Goal: Task Accomplishment & Management: Manage account settings

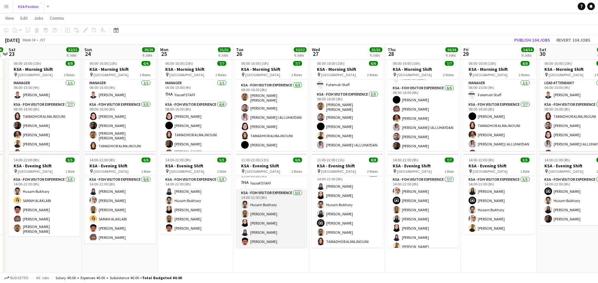
scroll to position [49, 0]
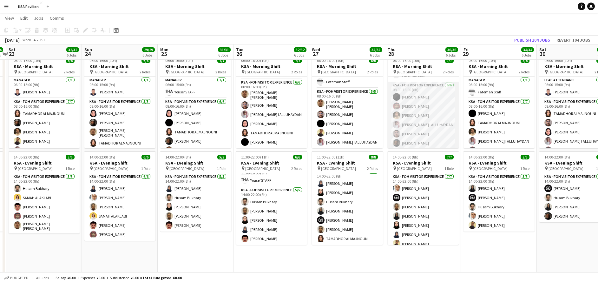
click at [420, 114] on app-card-role "KSA - FOH Visitor Experience [DATE] 08:00-16:00 (8h) [PERSON_NAME] Aloshaiwy [P…" at bounding box center [423, 116] width 71 height 68
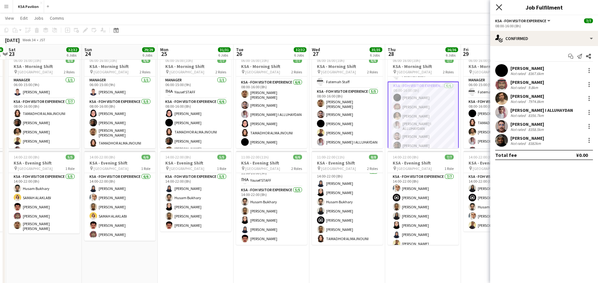
click at [497, 5] on icon at bounding box center [499, 7] width 6 height 6
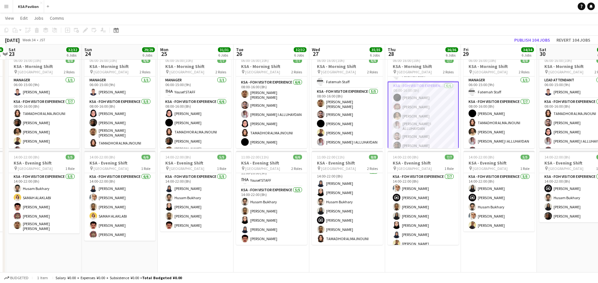
click at [404, 37] on div "[DATE] Week 34 • JST Publish 104 jobs Revert 104 jobs" at bounding box center [299, 40] width 598 height 9
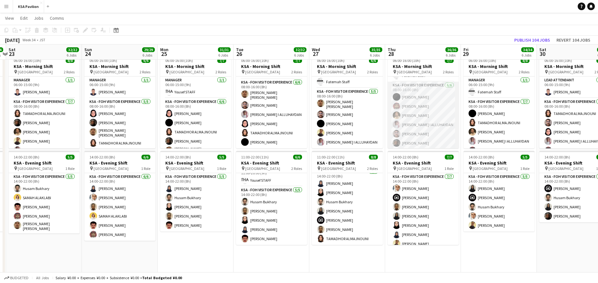
click at [416, 98] on app-card-role "KSA - FOH Visitor Experience [DATE] 08:00-16:00 (8h) [PERSON_NAME] Aloshaiwy [P…" at bounding box center [423, 116] width 71 height 68
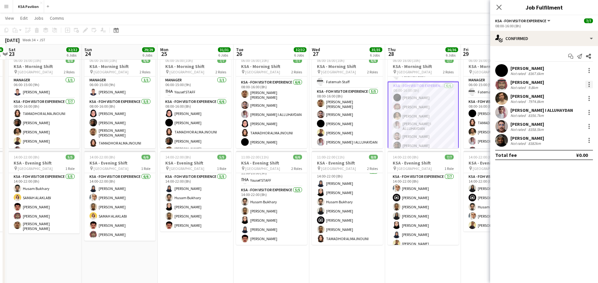
click at [590, 86] on div at bounding box center [589, 85] width 8 height 8
click at [572, 156] on span "Remove" at bounding box center [567, 157] width 39 height 6
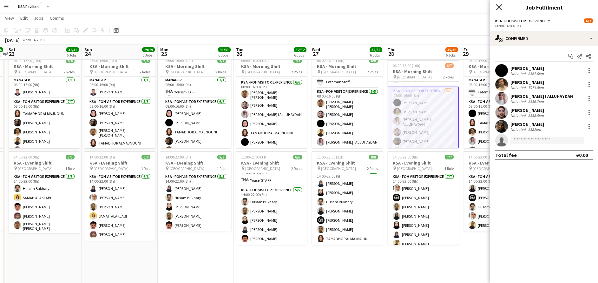
click at [499, 7] on icon at bounding box center [499, 7] width 6 height 6
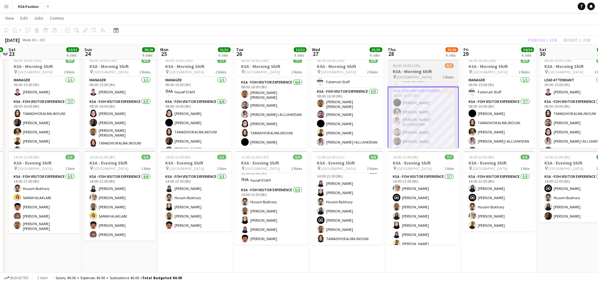
click at [408, 67] on span "06:00-16:00 (10h)" at bounding box center [407, 65] width 28 height 5
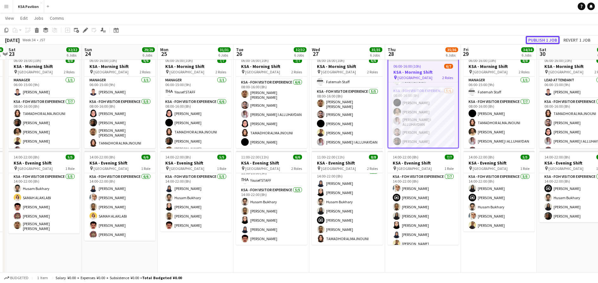
click at [548, 39] on button "Publish 1 job" at bounding box center [543, 40] width 34 height 8
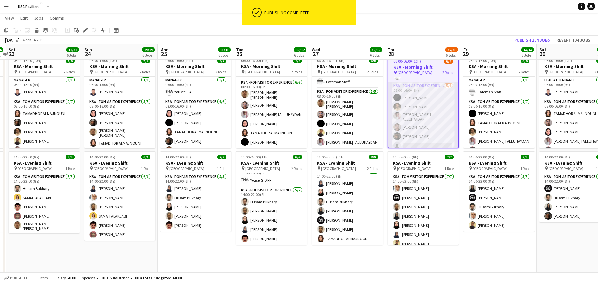
click at [403, 120] on app-card-role "KSA - FOH Visitor Experience [DATE] 08:00-16:00 (8h) [PERSON_NAME] Aloshaiwy [P…" at bounding box center [423, 116] width 70 height 69
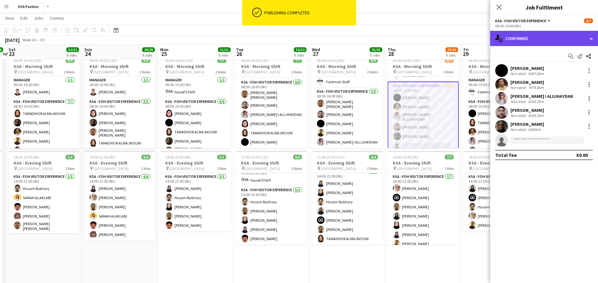
click at [546, 38] on div "single-neutral-actions-check-2 Confirmed" at bounding box center [544, 38] width 108 height 15
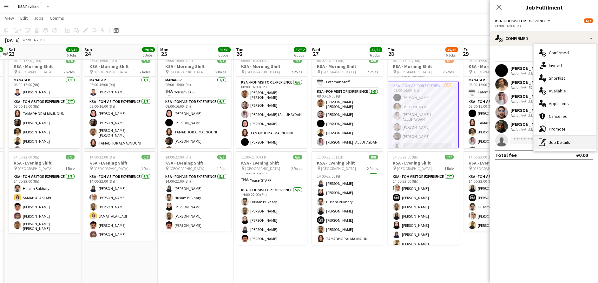
click at [560, 142] on div "pen-write Job Details" at bounding box center [565, 142] width 63 height 13
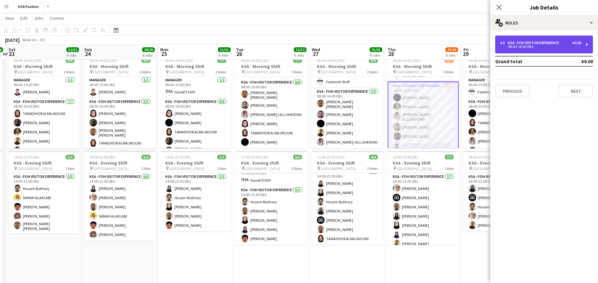
click at [537, 50] on div "6 x KSA - FOH Visitor Experience ¥0.00 08:00-16:00 (8h)" at bounding box center [544, 45] width 98 height 18
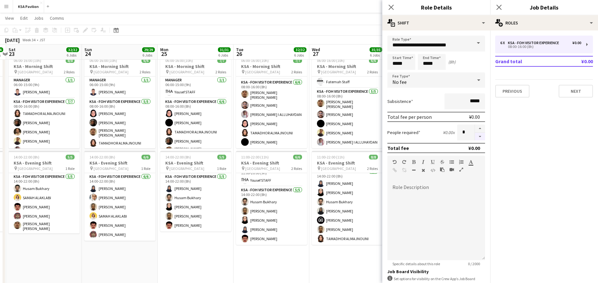
click at [475, 136] on button "button" at bounding box center [480, 137] width 10 height 8
type input "*"
click at [495, 10] on app-icon "Close pop-in" at bounding box center [499, 7] width 9 height 9
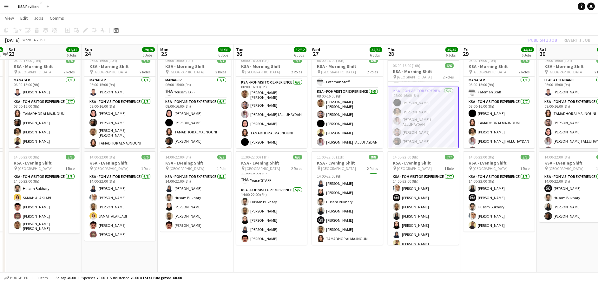
click at [366, 30] on app-toolbar "Copy Paste Paste Ctrl+V Paste with crew Ctrl+Shift+V Paste linked Job [GEOGRAPH…" at bounding box center [299, 30] width 598 height 11
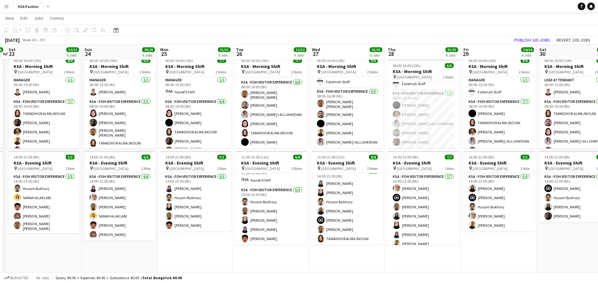
scroll to position [15, 0]
